Goal: Information Seeking & Learning: Learn about a topic

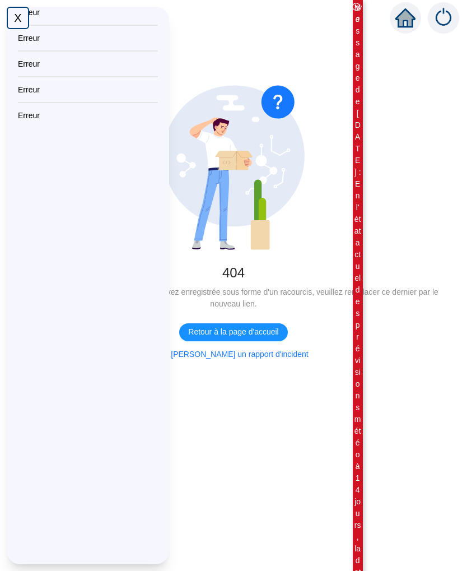
click at [18, 9] on div "X" at bounding box center [18, 18] width 22 height 22
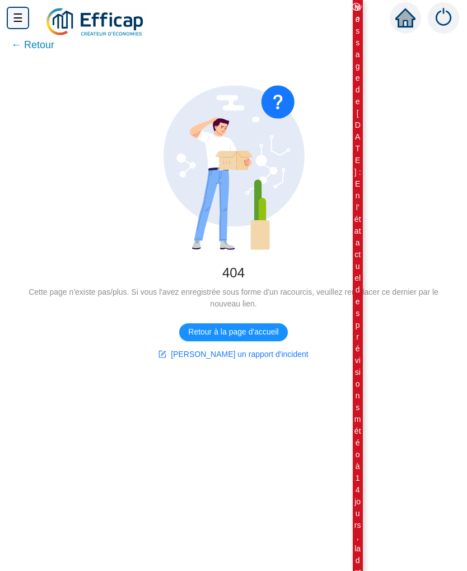
click at [25, 43] on span "← Retour" at bounding box center [32, 45] width 43 height 16
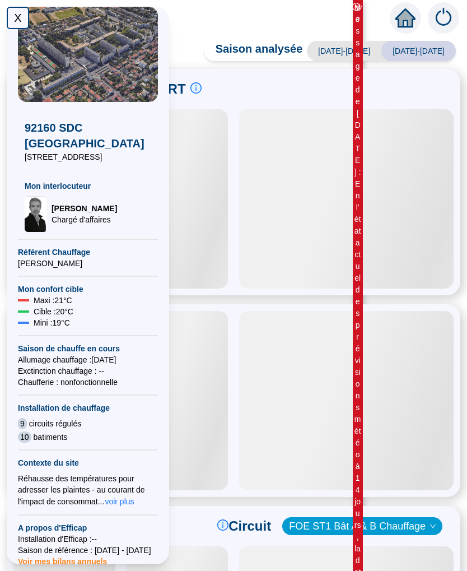
click at [15, 21] on div "X" at bounding box center [18, 18] width 22 height 22
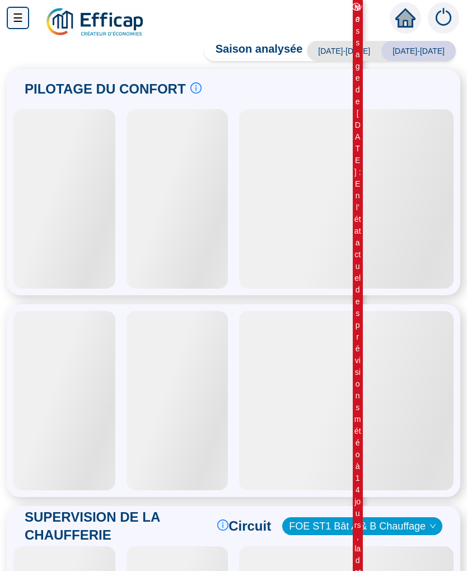
click at [364, 324] on div at bounding box center [346, 400] width 215 height 179
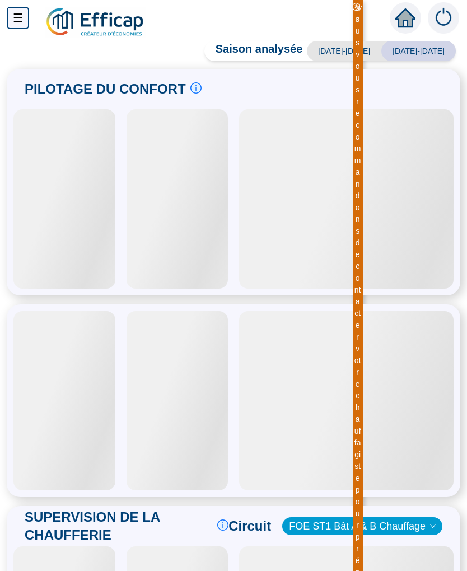
click at [65, 222] on div at bounding box center [64, 198] width 102 height 179
click at [411, 18] on icon "home" at bounding box center [405, 18] width 20 height 16
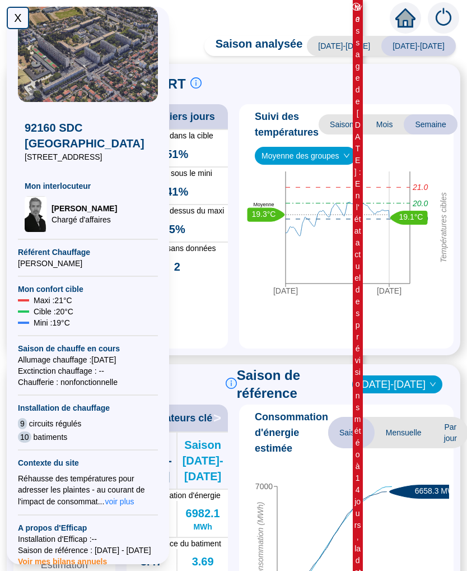
click at [21, 22] on div "X" at bounding box center [18, 18] width 22 height 22
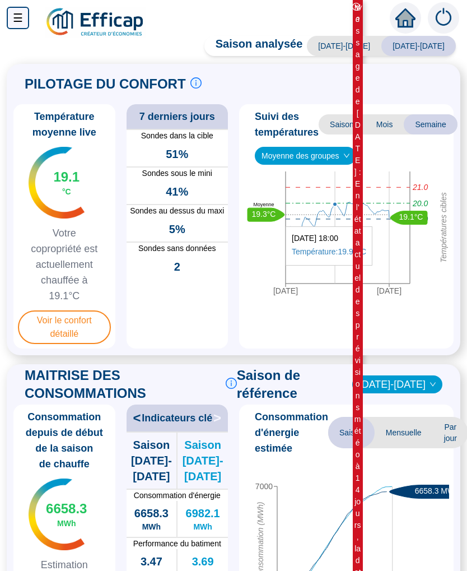
click at [77, 325] on span "Voir le confort détaillé" at bounding box center [64, 327] width 93 height 34
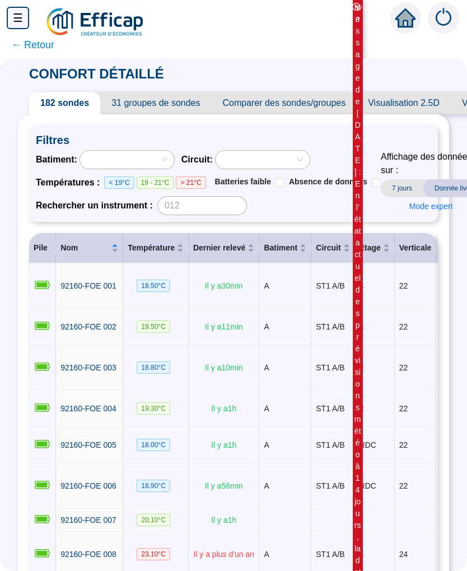
click at [402, 309] on td "22" at bounding box center [416, 327] width 42 height 36
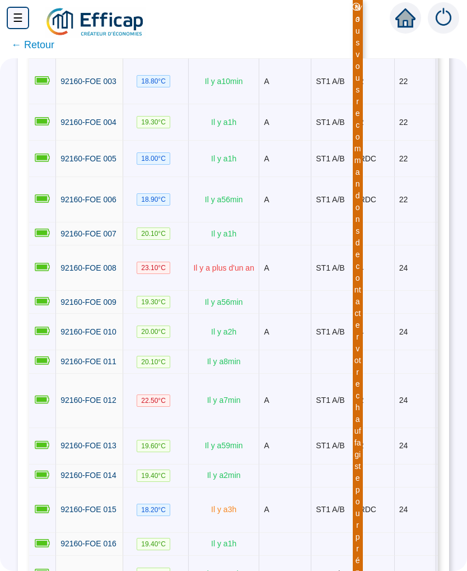
scroll to position [315, 0]
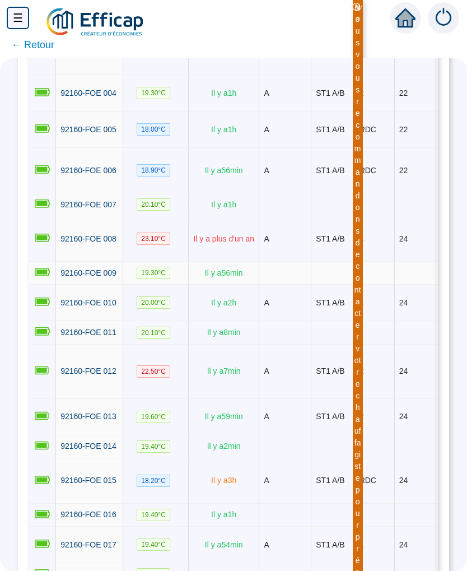
click at [401, 285] on td at bounding box center [416, 273] width 42 height 23
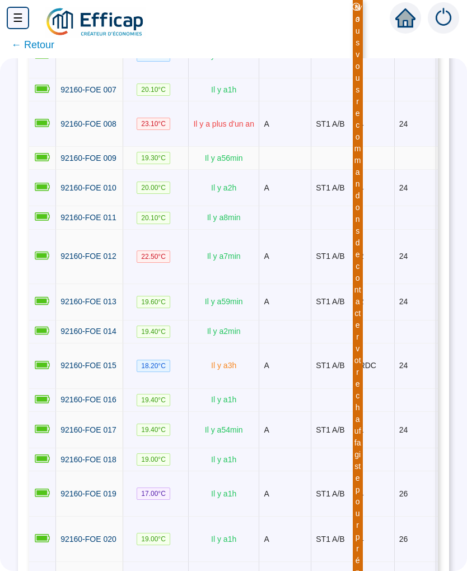
scroll to position [446, -1]
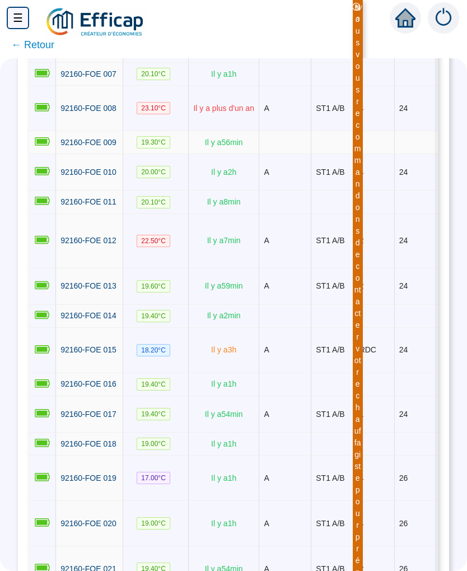
click at [400, 305] on td "24" at bounding box center [416, 286] width 42 height 36
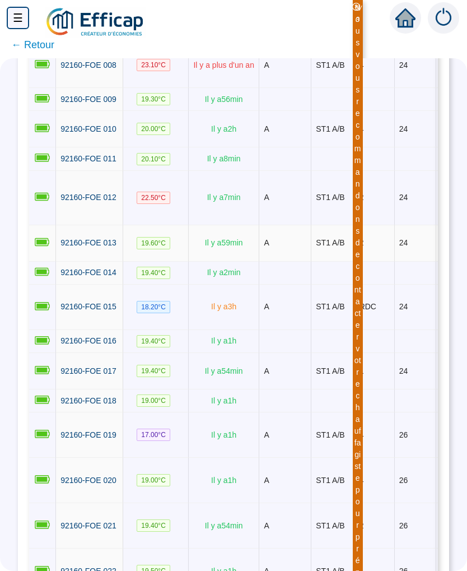
scroll to position [494, 0]
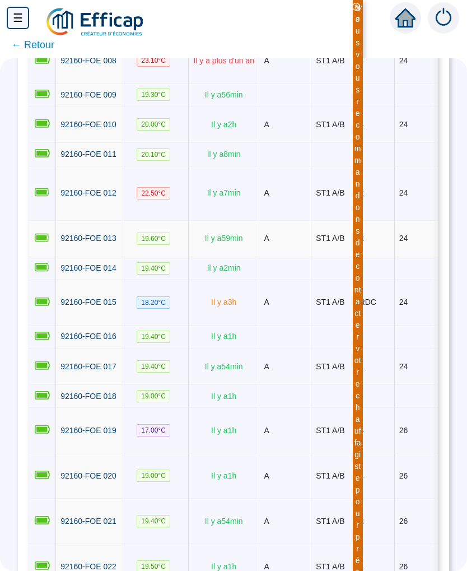
click at [395, 280] on td at bounding box center [375, 268] width 40 height 23
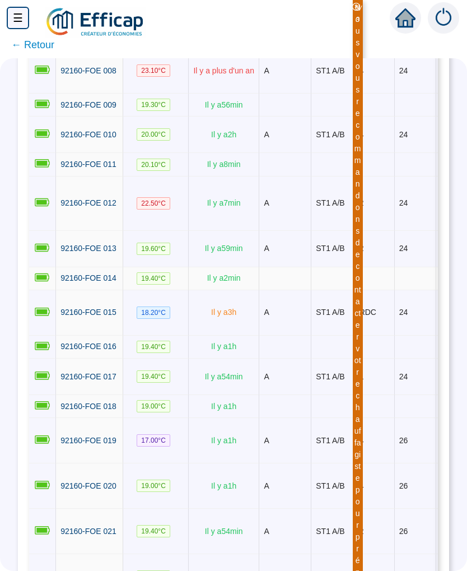
click at [395, 267] on td "2" at bounding box center [375, 249] width 40 height 36
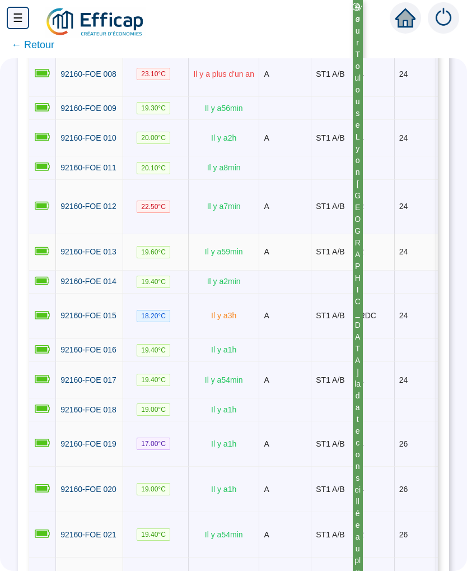
scroll to position [0, 0]
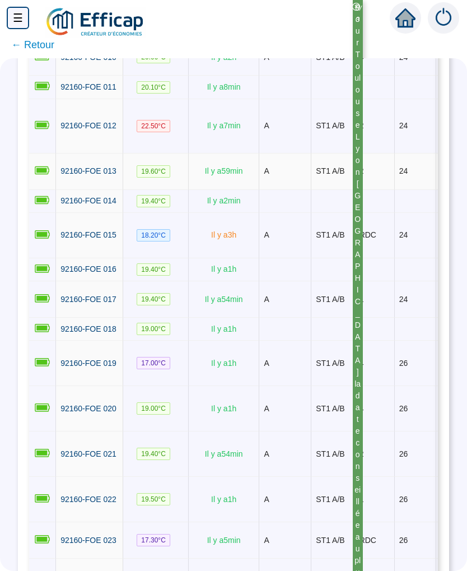
click at [393, 281] on td at bounding box center [375, 269] width 40 height 23
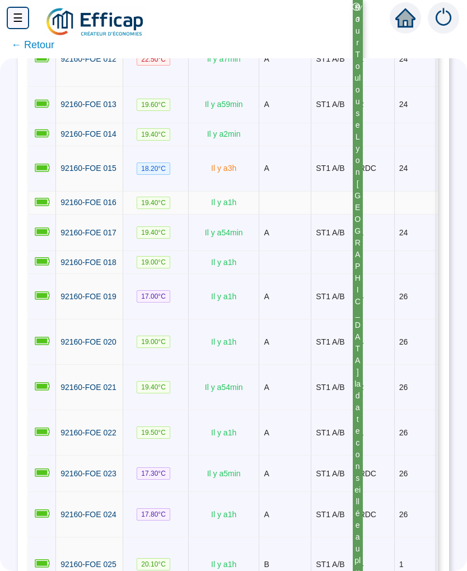
scroll to position [634, -1]
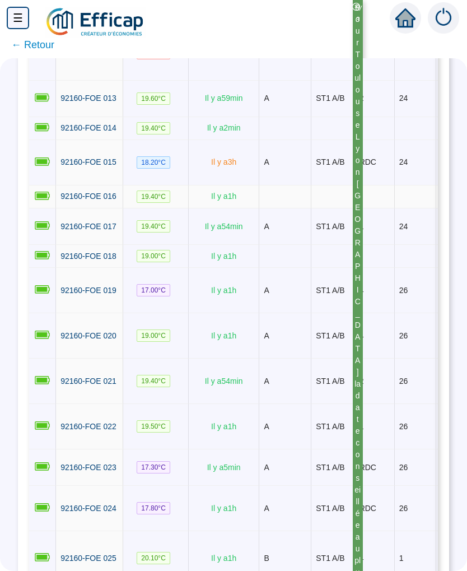
click at [394, 268] on td at bounding box center [375, 256] width 40 height 23
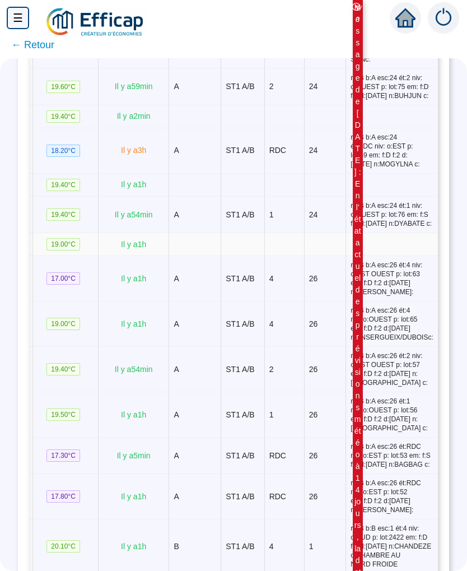
scroll to position [0, 0]
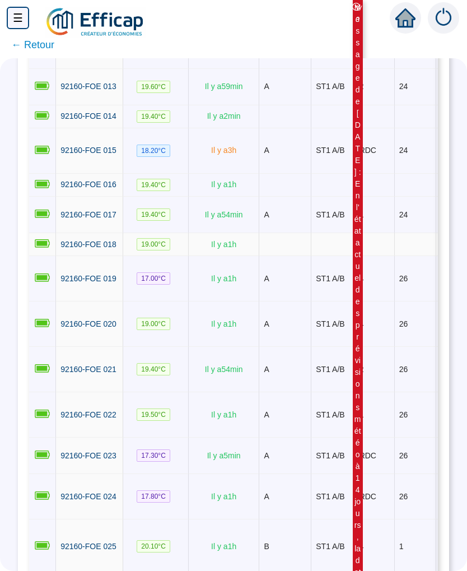
click at [387, 301] on td "4" at bounding box center [375, 278] width 40 height 45
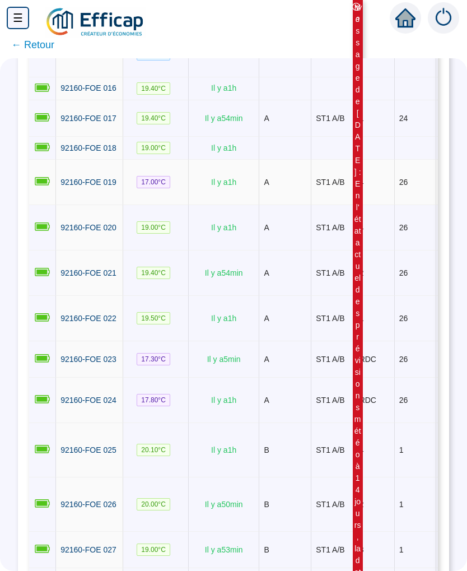
click at [386, 296] on td "2" at bounding box center [375, 272] width 40 height 45
click at [385, 296] on td "2" at bounding box center [375, 272] width 40 height 45
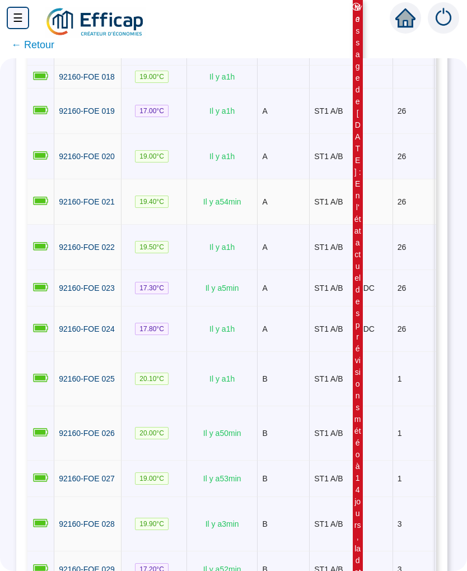
click at [390, 270] on td "1" at bounding box center [374, 247] width 40 height 45
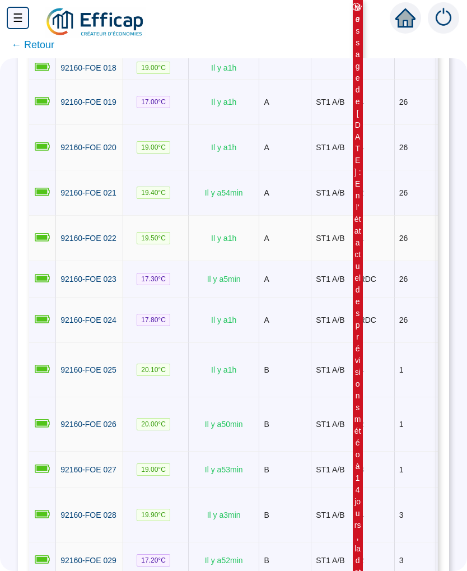
click at [387, 261] on td "1" at bounding box center [375, 238] width 40 height 45
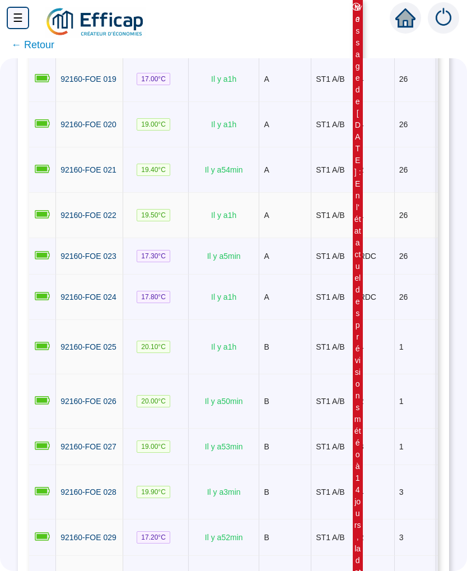
click at [388, 275] on td "RDC" at bounding box center [375, 256] width 40 height 36
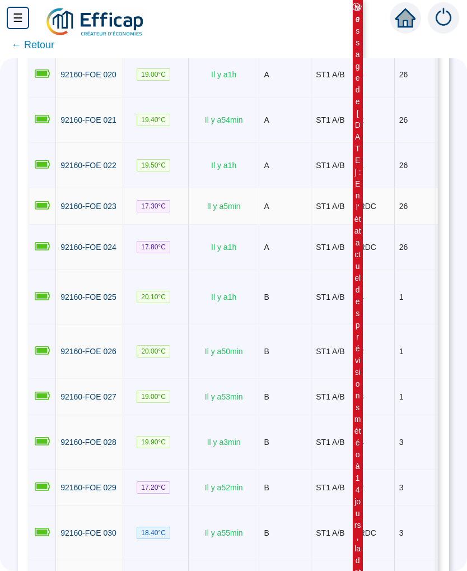
click at [385, 270] on td "RDC" at bounding box center [375, 247] width 40 height 45
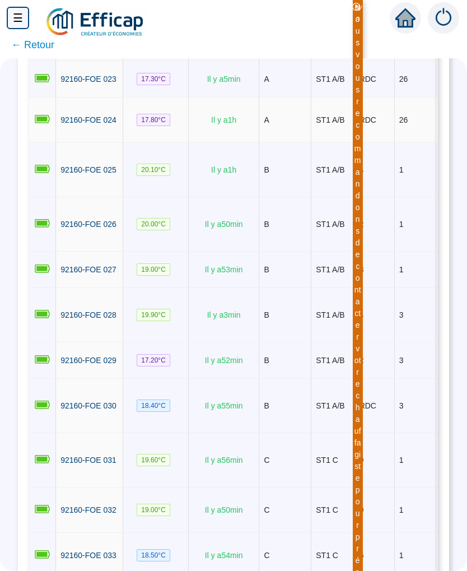
click at [381, 288] on td "3" at bounding box center [375, 270] width 40 height 36
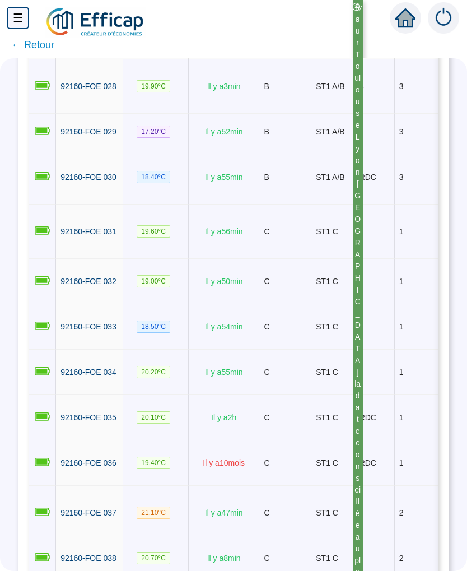
click at [380, 259] on td "9" at bounding box center [375, 231] width 40 height 54
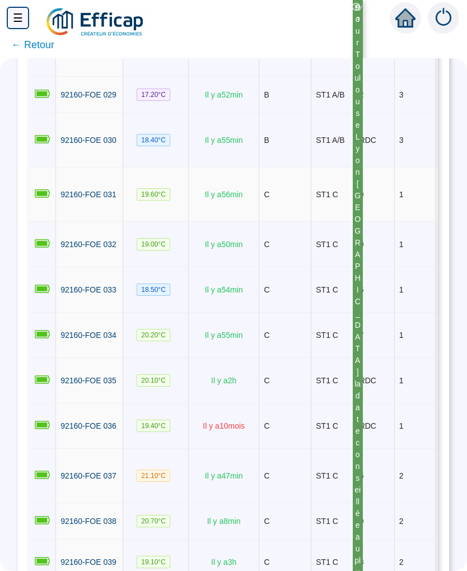
click at [383, 267] on td "9" at bounding box center [375, 244] width 40 height 45
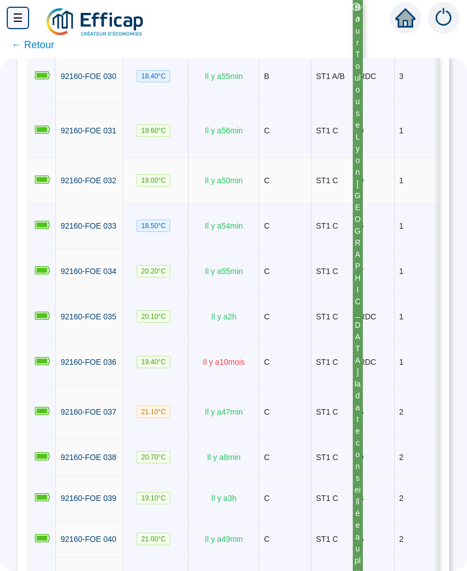
click at [383, 249] on td "6" at bounding box center [375, 225] width 40 height 45
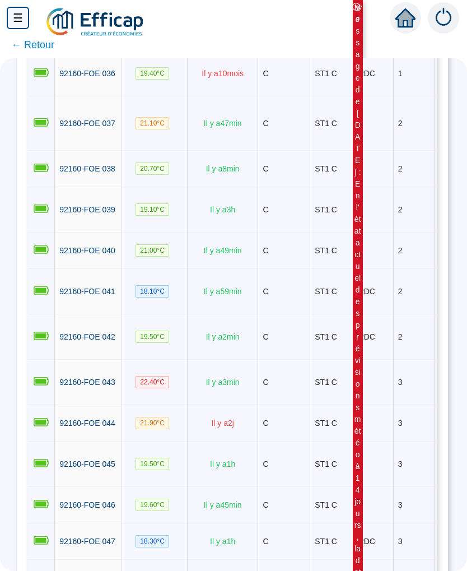
click at [383, 233] on td "3" at bounding box center [374, 209] width 40 height 45
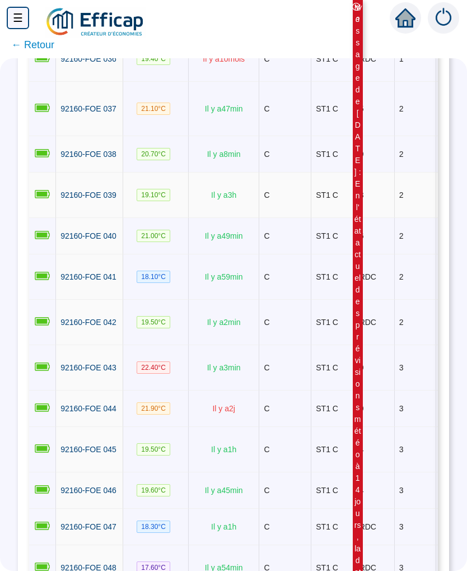
click at [385, 254] on td "6" at bounding box center [375, 236] width 40 height 36
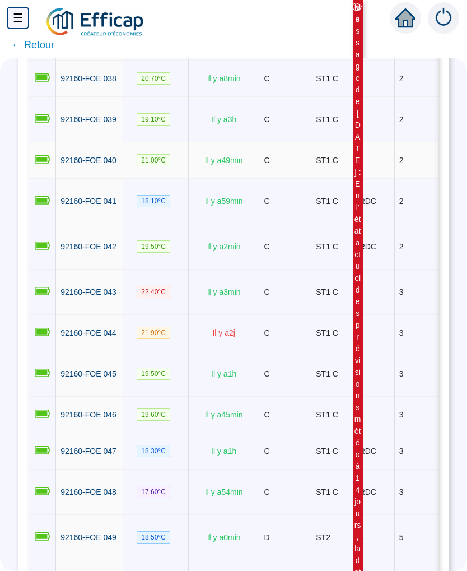
click at [385, 224] on td "RDC" at bounding box center [375, 201] width 40 height 45
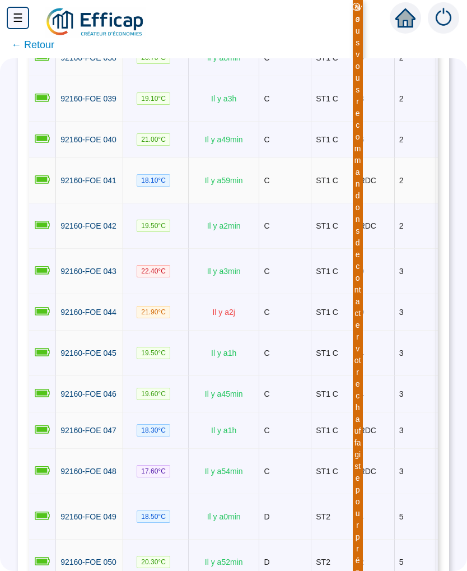
click at [386, 249] on td "RDC" at bounding box center [375, 225] width 40 height 45
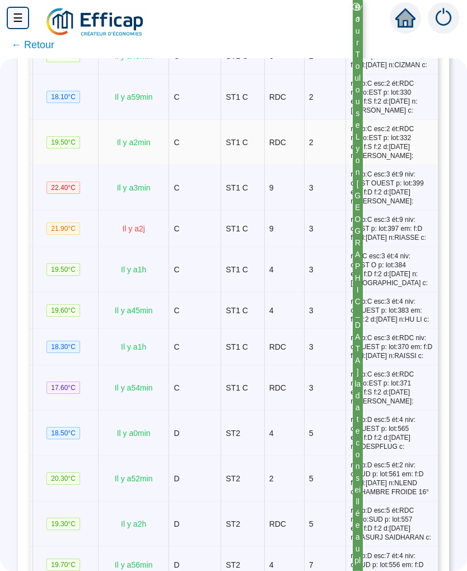
click at [384, 160] on span "r:C b:C esc:2 ét:RDC niv: o:EST p: lot:332 em: f:S f:2 d:[DATE] n:[PERSON_NAME]:" at bounding box center [392, 142] width 82 height 36
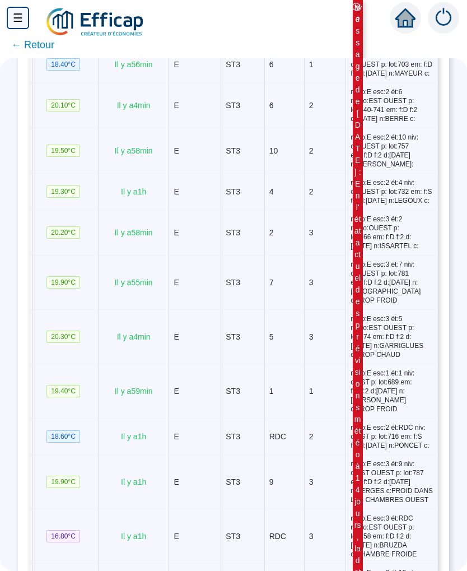
click at [385, 123] on span "r:E b:E esc:2 ét:6 niv: o:EST OUEST p: lot:740-741 em: f:D f:2 d:[DATE] n:BERRE…" at bounding box center [392, 105] width 82 height 36
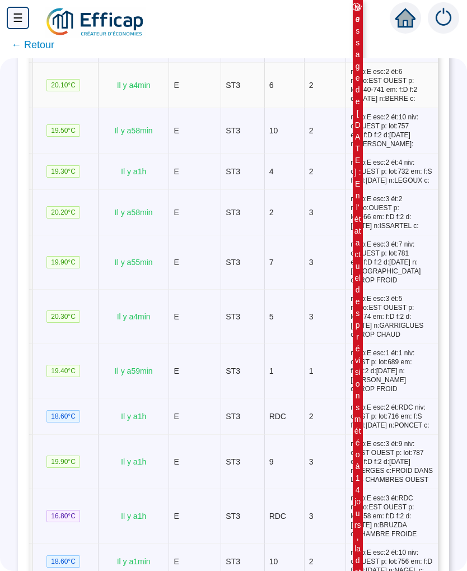
click at [383, 108] on td "r:E b:E esc:2 ét:6 niv: o:EST OUEST p: lot:740-741 em: f:D f:2 d:[DATE] n:BERRE…" at bounding box center [391, 85] width 91 height 45
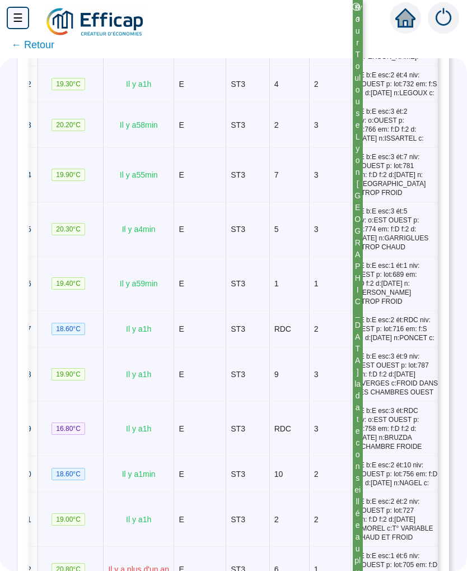
scroll to position [2742, 0]
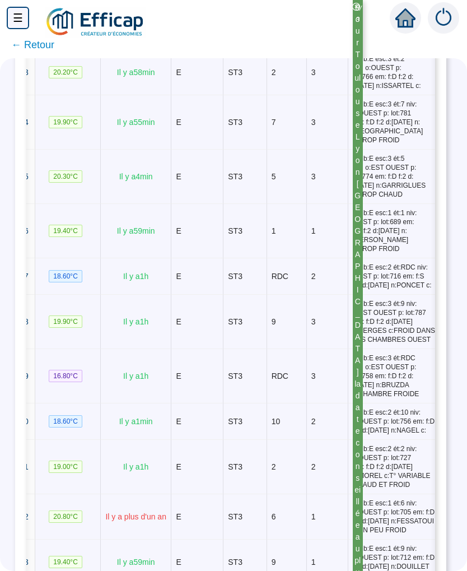
click at [385, 145] on span "r:E b:E esc:3 ét:7 niv: o:OUEST p: lot:781 em: f:D f:2 d:[DATE] n:[GEOGRAPHIC_D…" at bounding box center [394, 122] width 82 height 45
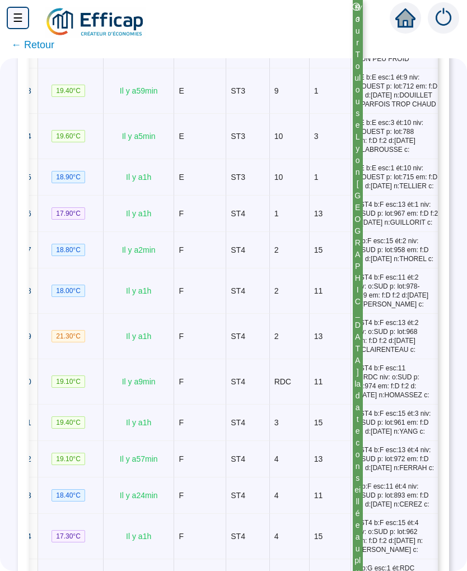
scroll to position [3256, -1]
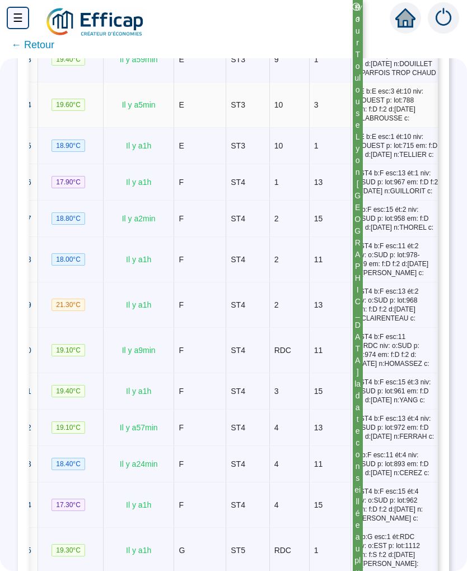
click at [383, 123] on span "r:E b:E esc:3 ét:10 niv: o:OUEST p: lot:788 em: f:D f:2 d:[DATE] n:LABROUSSE c:" at bounding box center [397, 105] width 82 height 36
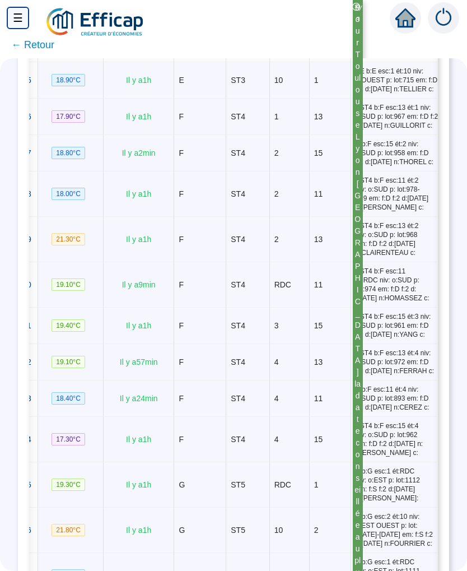
click at [384, 94] on span "r:E b:E esc:1 ét:10 niv: o:OUEST p: lot:715 em: f:D f:2 d:[DATE] n:TELLIER c:" at bounding box center [397, 80] width 82 height 27
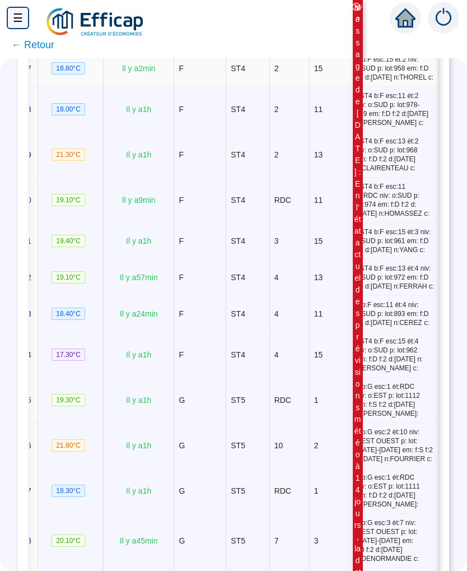
click at [383, 82] on span "r: b:F esc:15 ét:2 niv: o:SUD p: lot:958 em: f:D f:2 d:[DATE] n:THOREL c:" at bounding box center [397, 68] width 82 height 27
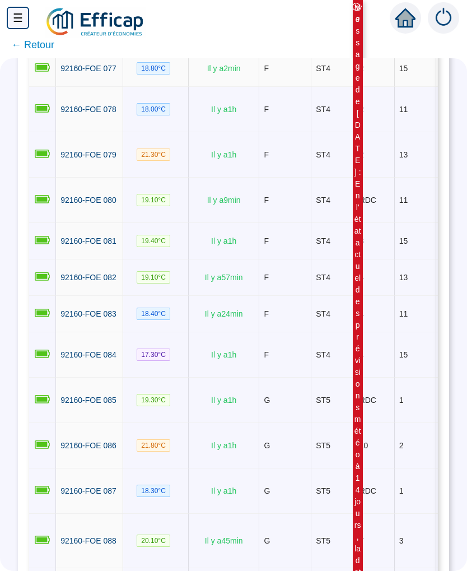
scroll to position [0, 0]
click at [387, 132] on td "2" at bounding box center [375, 109] width 40 height 45
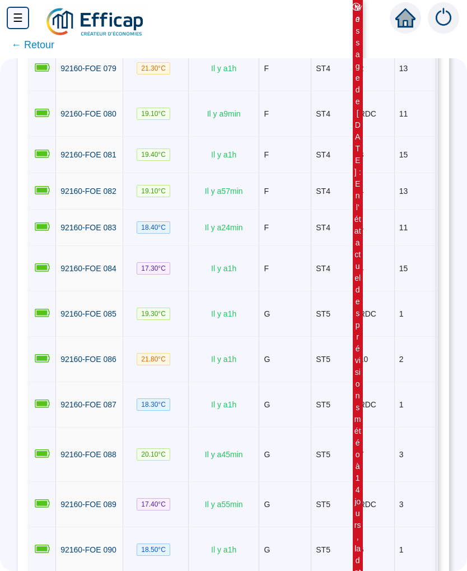
click at [387, 91] on td "2" at bounding box center [375, 68] width 40 height 45
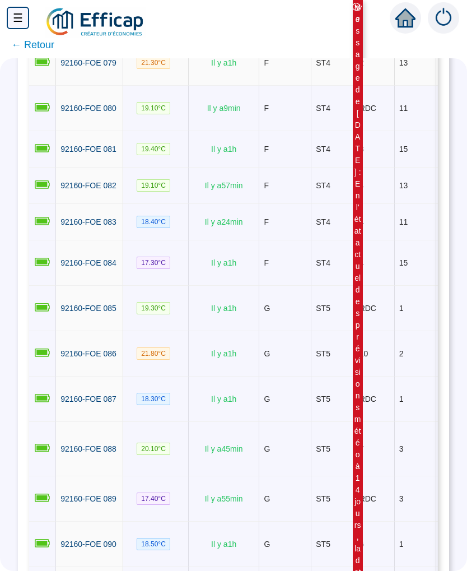
click at [388, 86] on td "2" at bounding box center [375, 62] width 40 height 45
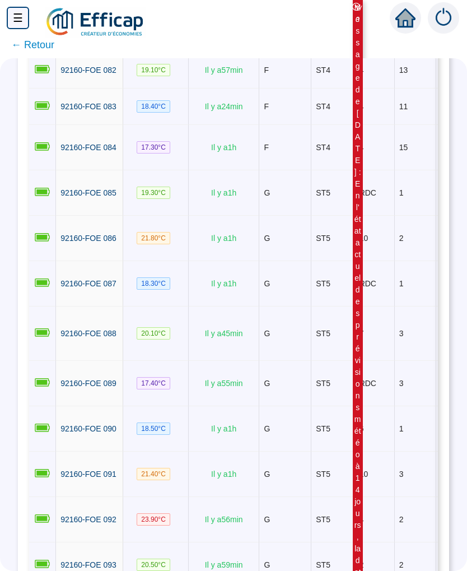
scroll to position [3632, -1]
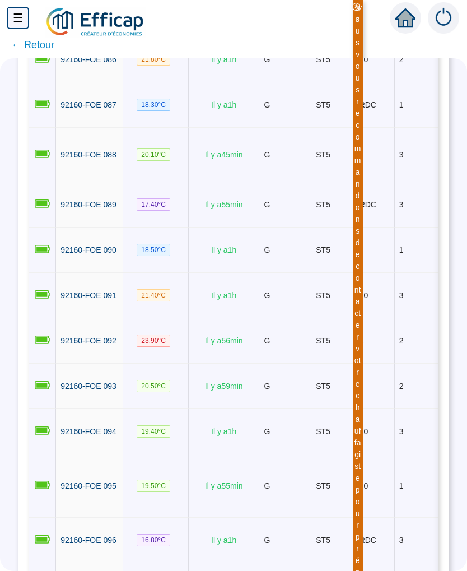
click at [385, 37] on td "RDC" at bounding box center [375, 14] width 40 height 45
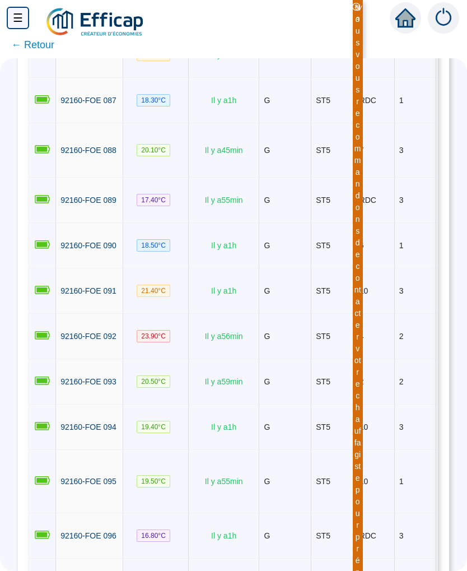
click at [384, 78] on td "10" at bounding box center [375, 54] width 40 height 45
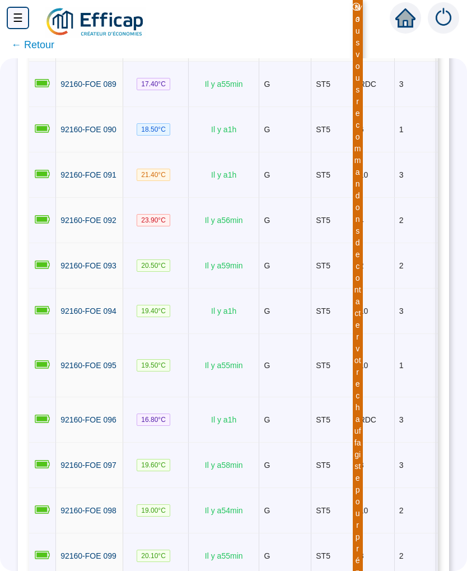
click at [384, 62] on td "7" at bounding box center [375, 34] width 40 height 54
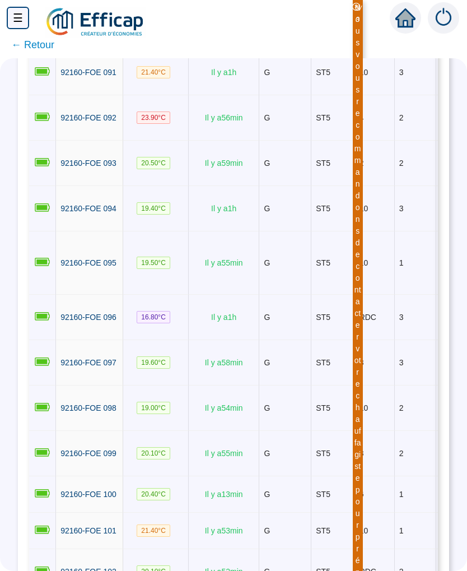
scroll to position [4048, 0]
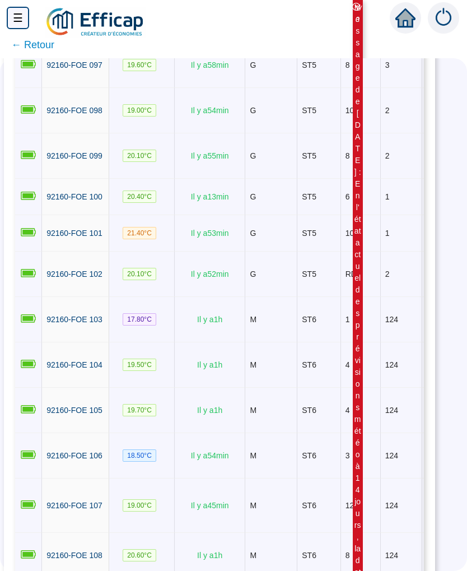
click at [380, 43] on td "RDC" at bounding box center [361, 19] width 40 height 45
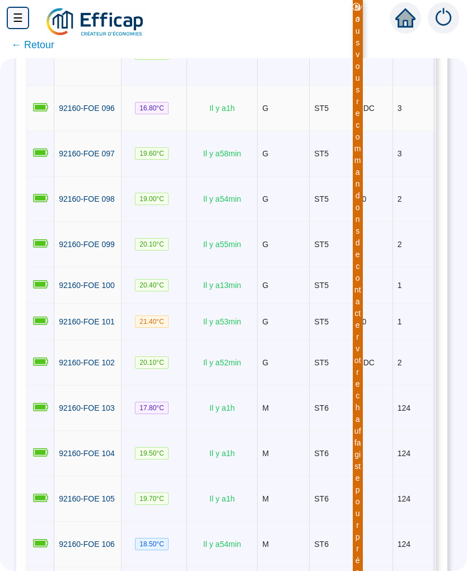
scroll to position [4243, 0]
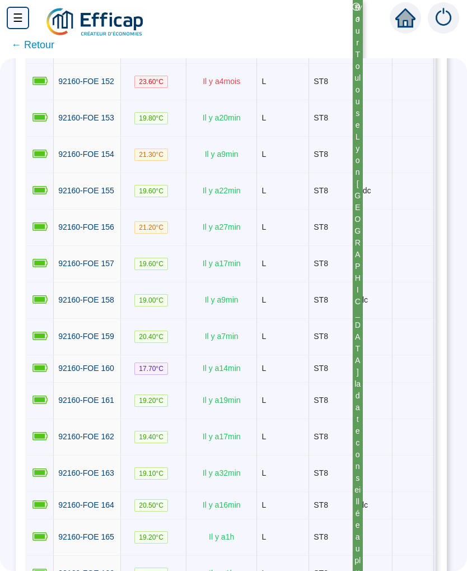
click at [388, 27] on td "12" at bounding box center [373, 4] width 40 height 45
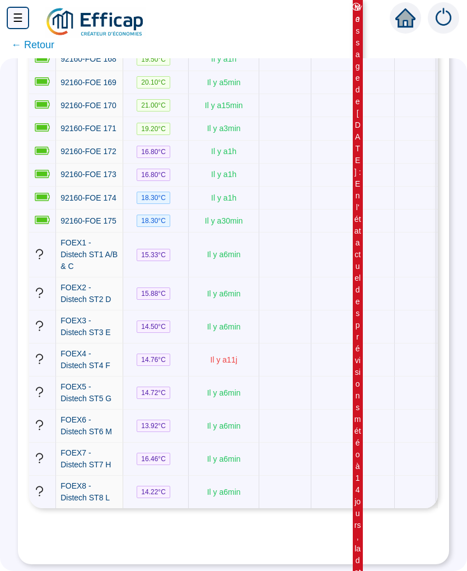
click at [384, 48] on td "3" at bounding box center [375, 30] width 40 height 36
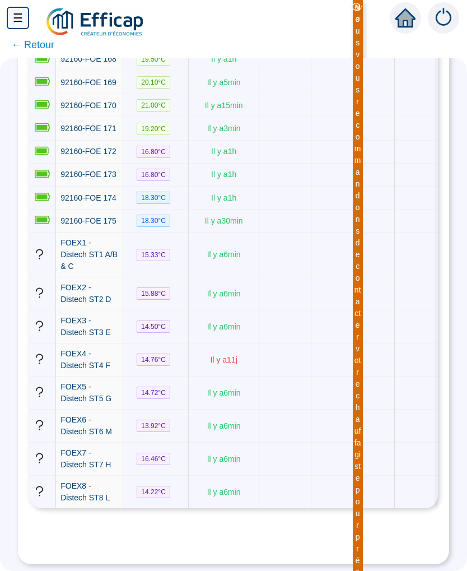
click at [371, 187] on td at bounding box center [375, 175] width 40 height 23
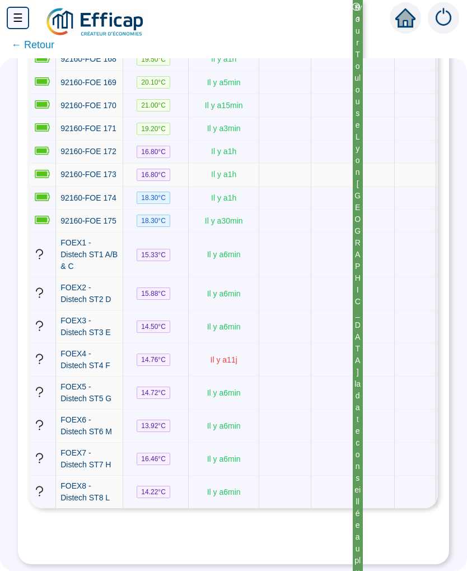
click at [377, 164] on td at bounding box center [375, 152] width 40 height 23
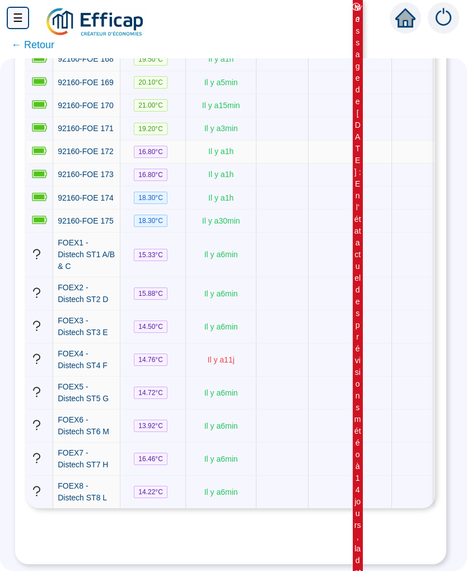
scroll to position [7447, 0]
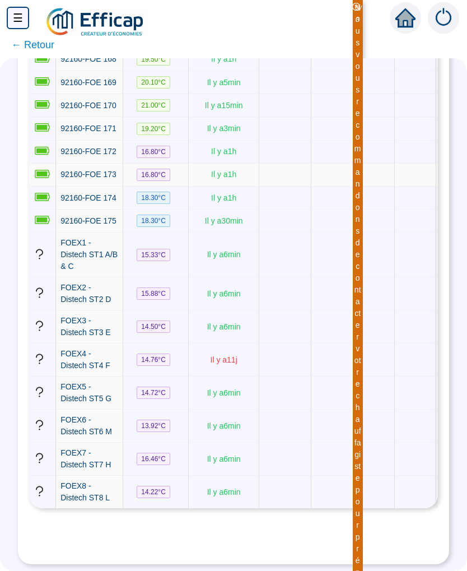
click at [383, 187] on td at bounding box center [375, 175] width 40 height 23
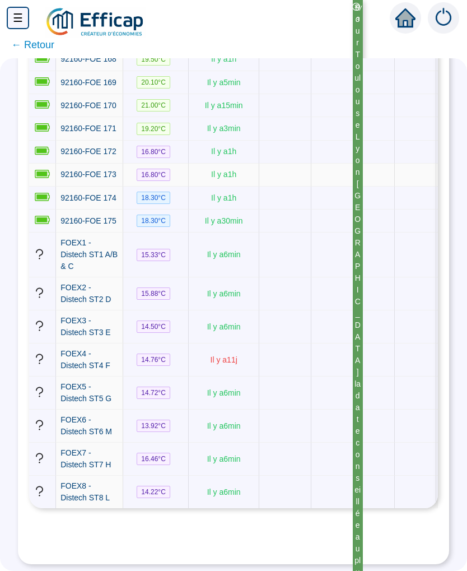
click at [384, 117] on td at bounding box center [375, 105] width 40 height 23
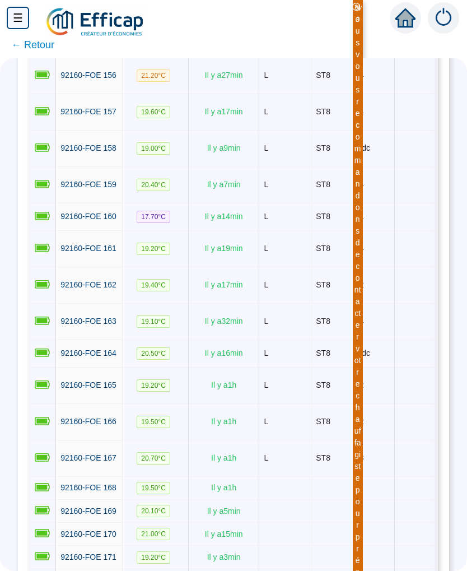
click at [12, 35] on span "← Retour" at bounding box center [233, 44] width 467 height 27
click at [13, 39] on span "← Retour" at bounding box center [32, 45] width 43 height 16
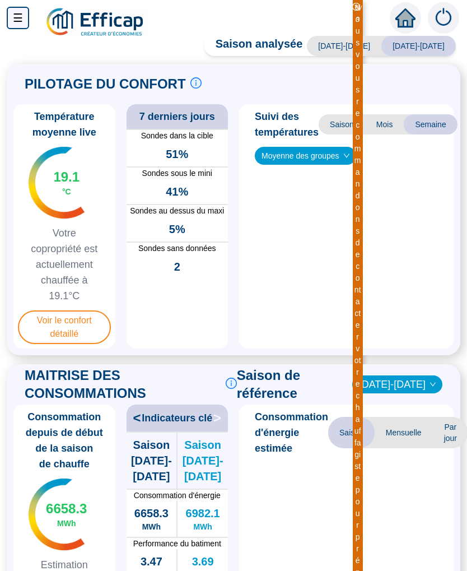
click at [26, 48] on div "Saison analysée [DATE]-[DATE] [DATE]-[DATE] PILOTAGE DU CONFORT Le pilotage du …" at bounding box center [233, 305] width 467 height 529
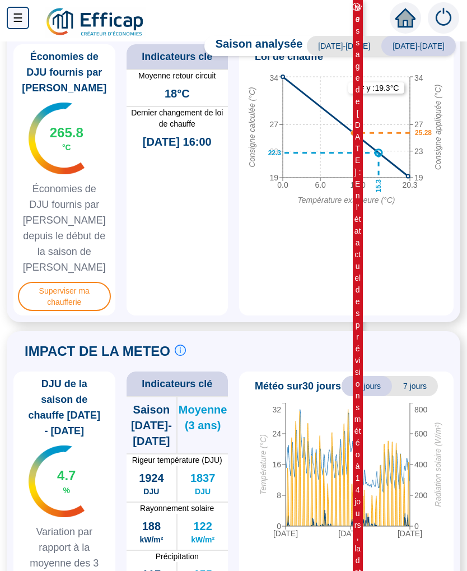
click at [68, 297] on span "Superviser ma chaufferie" at bounding box center [64, 296] width 93 height 29
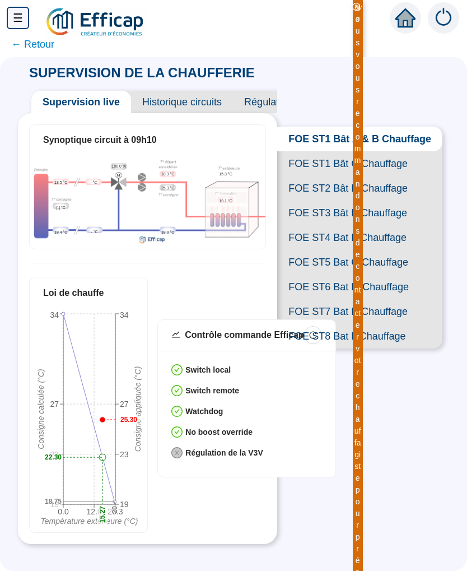
click at [379, 194] on span "FOE ST2 Bât D Chauffage" at bounding box center [359, 188] width 165 height 25
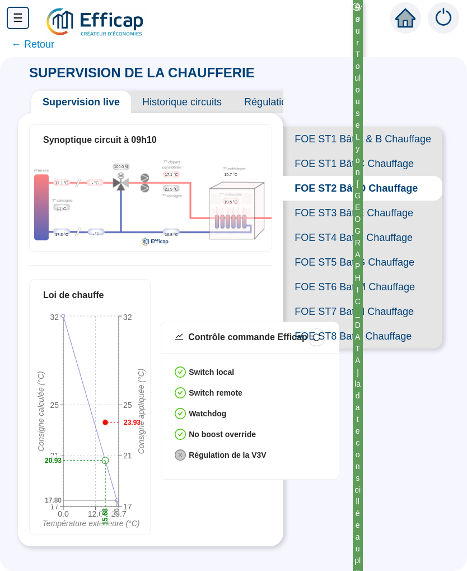
click at [381, 165] on span "FOE ST1 Bât C Chauffage" at bounding box center [362, 163] width 159 height 25
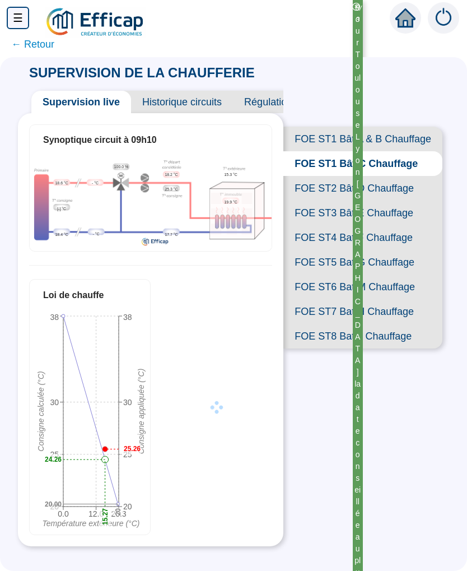
click at [388, 145] on span "FOE ST1 Bât A & B Chauffage" at bounding box center [362, 139] width 159 height 25
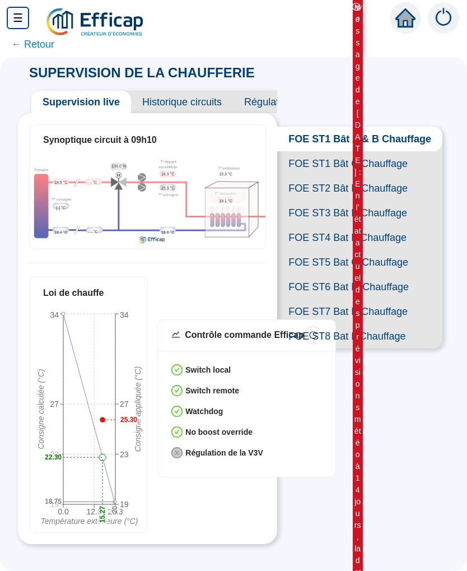
click at [387, 193] on span "FOE ST2 Bât D Chauffage" at bounding box center [359, 188] width 165 height 25
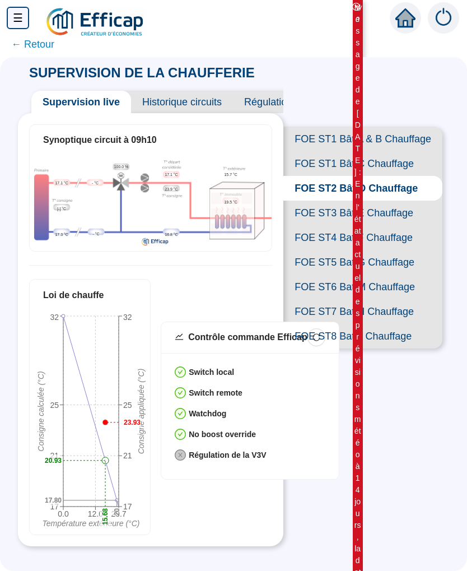
click at [390, 218] on span "FOE ST3 Bât E Chauffage" at bounding box center [362, 213] width 159 height 25
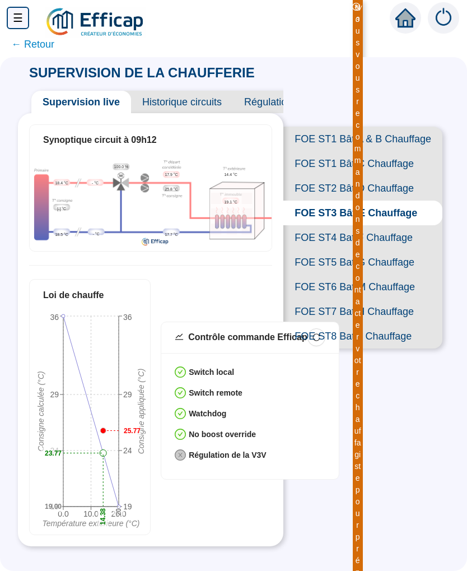
click at [383, 235] on span "FOE ST4 Bat F Chauffage" at bounding box center [362, 237] width 159 height 25
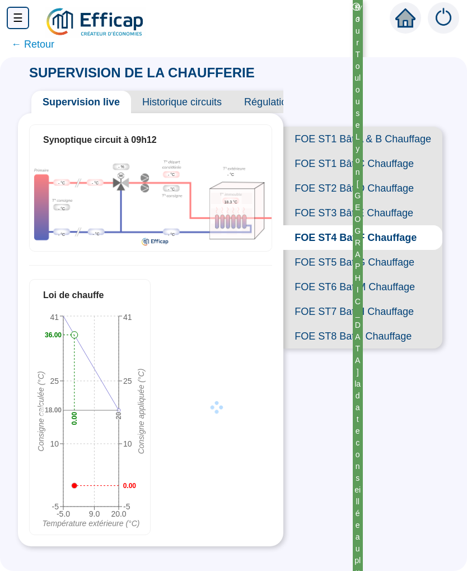
click at [384, 264] on span "FOE ST5 Bat G Chauffage" at bounding box center [362, 262] width 159 height 25
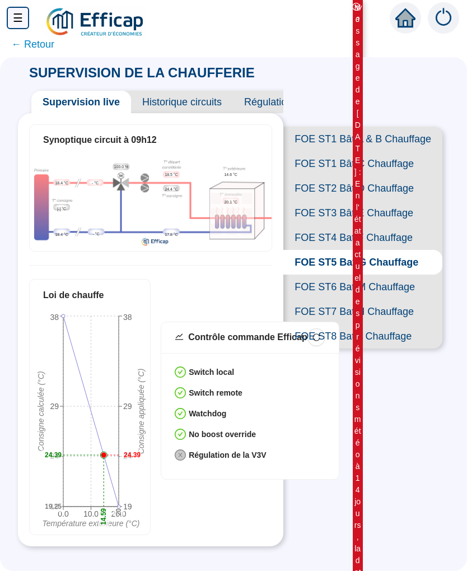
click at [388, 286] on span "FOE ST6 Bat M Chauffage" at bounding box center [362, 287] width 159 height 25
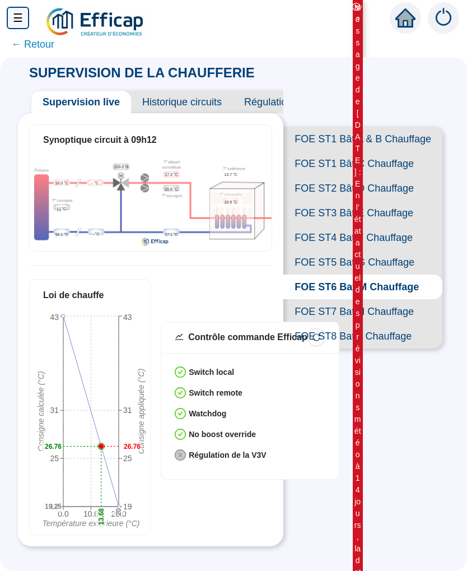
click at [390, 309] on span "FOE ST7 Bat H Chauffage" at bounding box center [362, 311] width 159 height 25
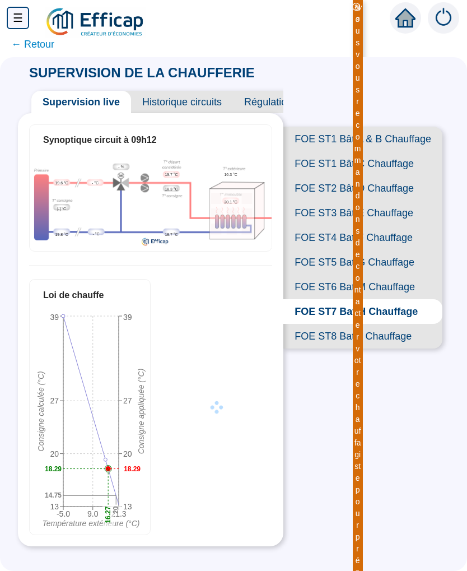
click at [386, 340] on span "FOE ST8 Bat L Chauffage" at bounding box center [362, 336] width 159 height 25
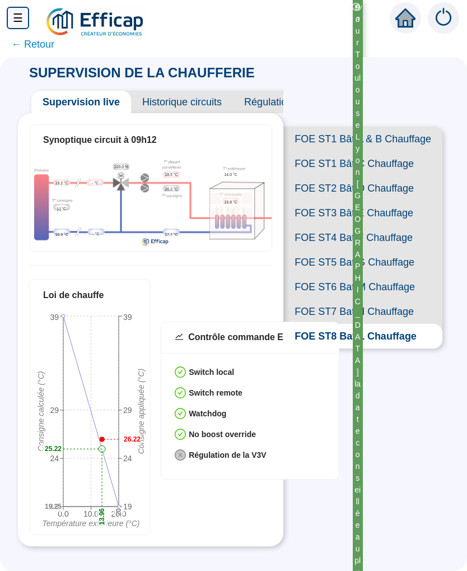
click at [184, 104] on span "Historique circuits" at bounding box center [182, 102] width 102 height 22
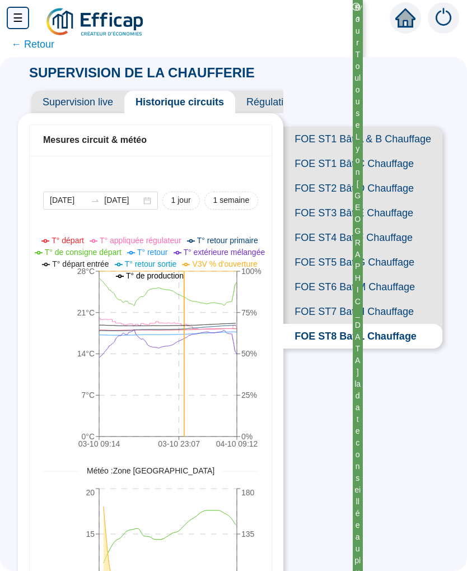
click at [387, 266] on span "FOE ST5 Bat G Chauffage" at bounding box center [362, 262] width 159 height 25
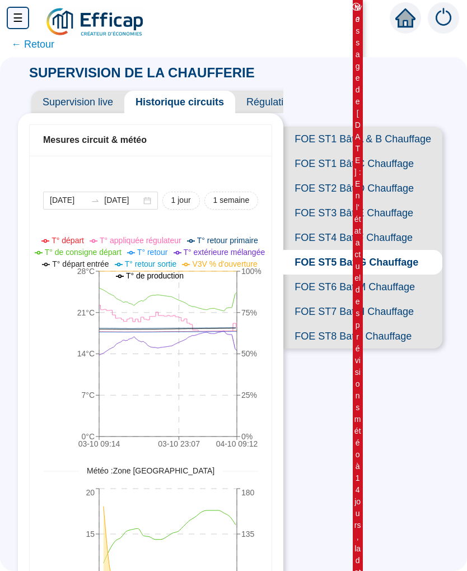
click at [276, 98] on span "Régulation prédictive" at bounding box center [293, 102] width 117 height 22
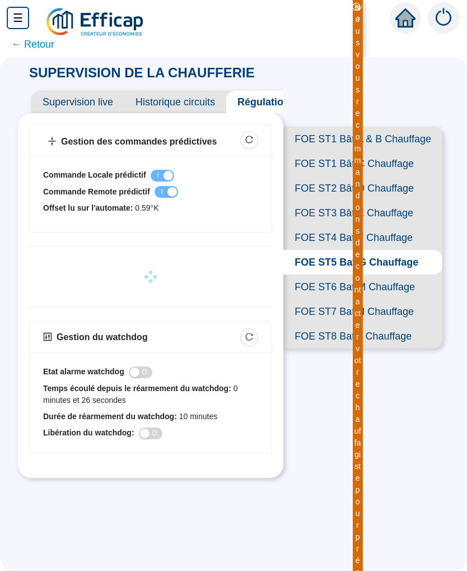
click at [24, 45] on span "← Retour" at bounding box center [32, 44] width 43 height 16
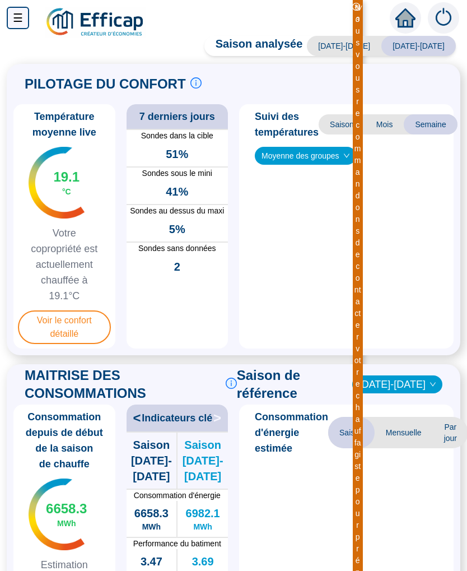
click at [39, 47] on div "Saison analysée [DATE]-[DATE] [DATE]-[DATE] PILOTAGE DU CONFORT Le pilotage du …" at bounding box center [233, 305] width 467 height 529
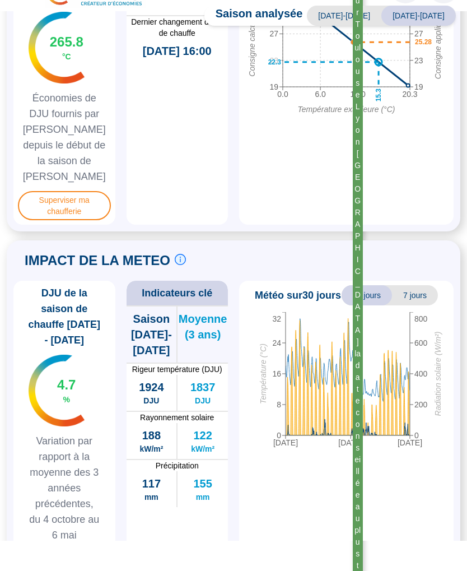
scroll to position [764, 0]
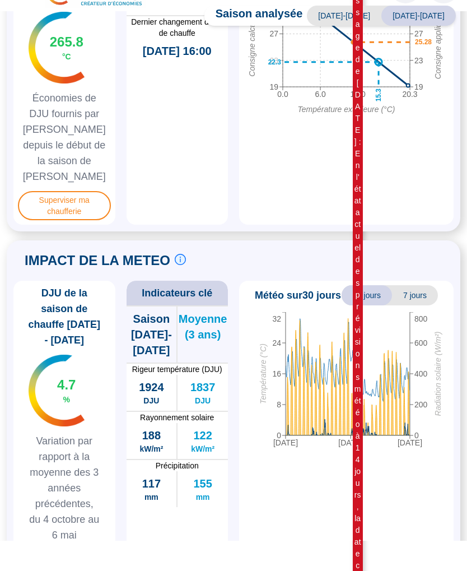
click at [68, 550] on span "Voir la météo" at bounding box center [65, 559] width 62 height 18
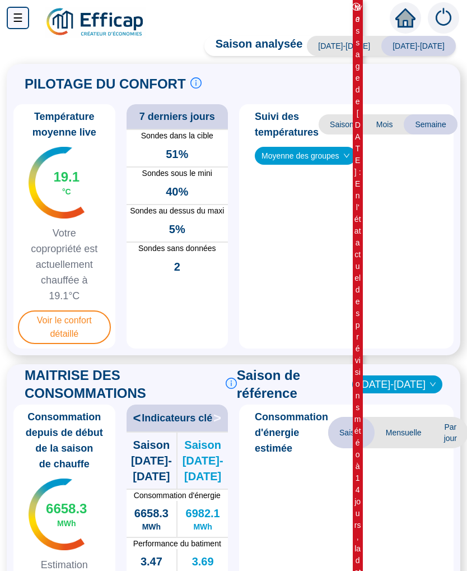
scroll to position [30, 0]
